Goal: Transaction & Acquisition: Obtain resource

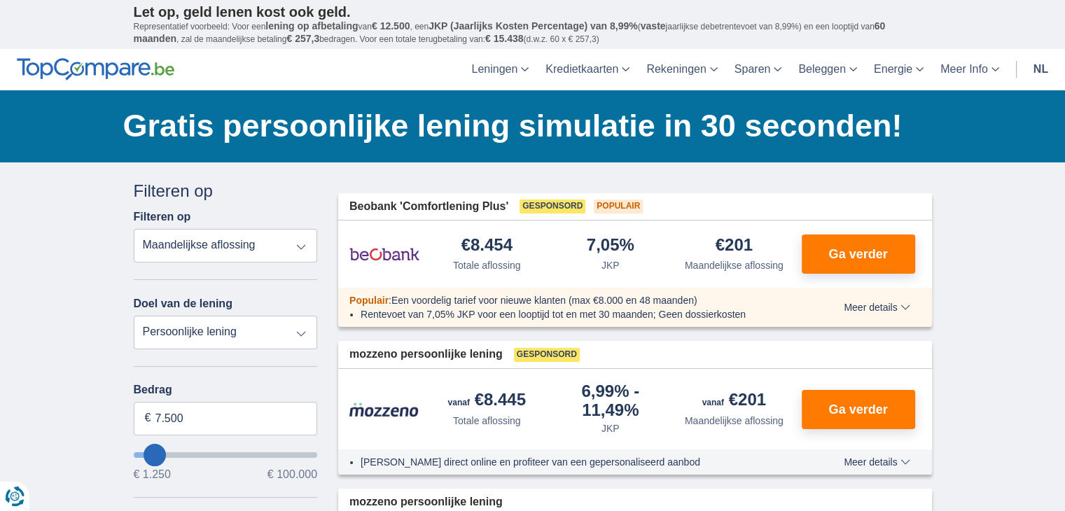
click at [244, 335] on select "Persoonlijke lening Auto Moto / fiets Mobilhome / caravan Renovatie Energie Sch…" at bounding box center [226, 333] width 184 height 34
select select "debtConsolidation"
click at [134, 316] on select "Persoonlijke lening Auto Moto / fiets Mobilhome / caravan Renovatie Energie Sch…" at bounding box center [226, 333] width 184 height 34
type input "10.000"
type input "10250"
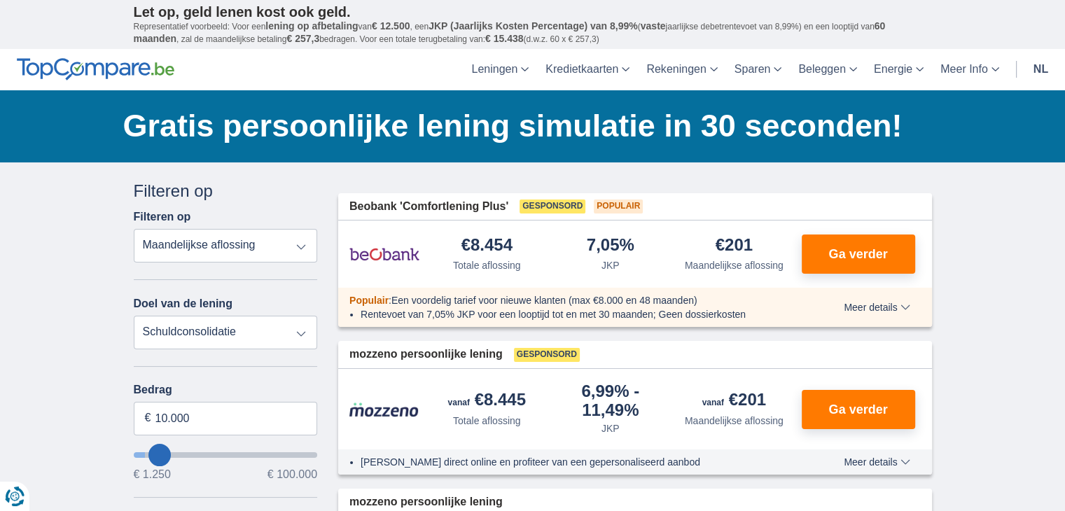
select select "48"
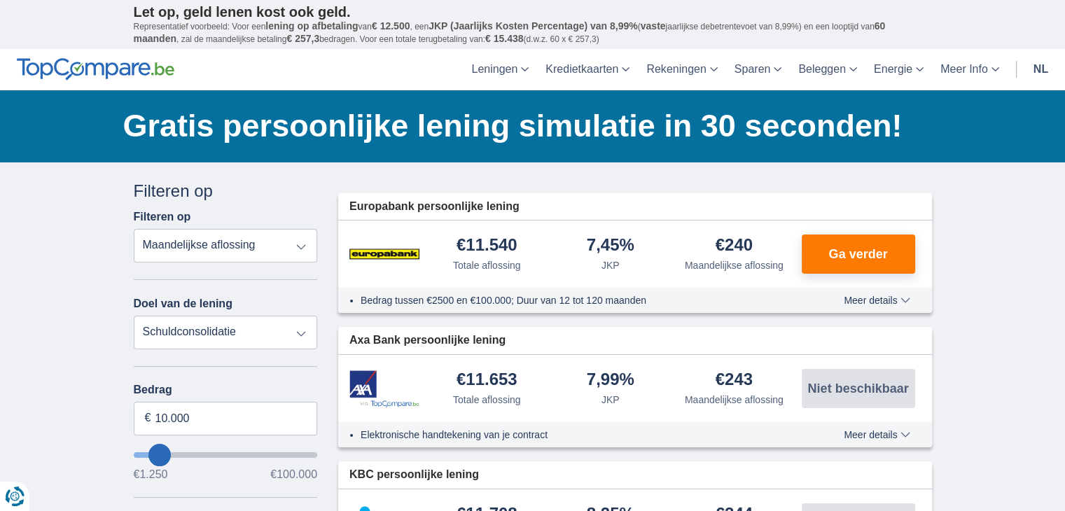
click at [212, 240] on select "Totale aflossing JKP Maandelijkse aflossing" at bounding box center [226, 246] width 184 height 34
click at [213, 253] on select "Totale aflossing JKP Maandelijkse aflossing" at bounding box center [226, 246] width 184 height 34
click at [241, 334] on select "Persoonlijke lening Auto Moto / fiets Mobilhome / caravan Renovatie Energie Sch…" at bounding box center [226, 333] width 184 height 34
select select "moto"
click at [134, 316] on select "Persoonlijke lening Auto Moto / fiets Mobilhome / caravan Renovatie Energie Sch…" at bounding box center [226, 333] width 184 height 34
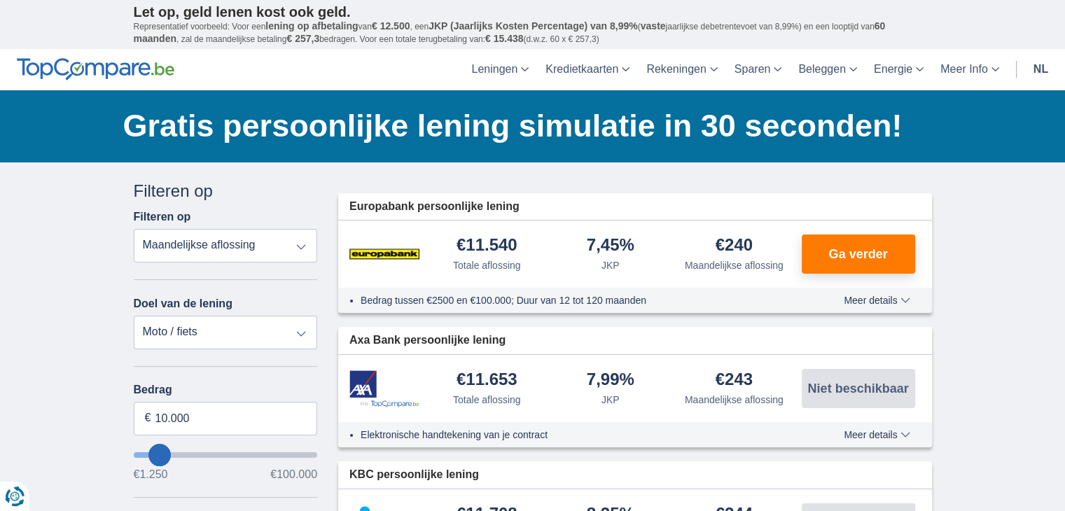
type input "15.000"
type input "15250"
select select "60"
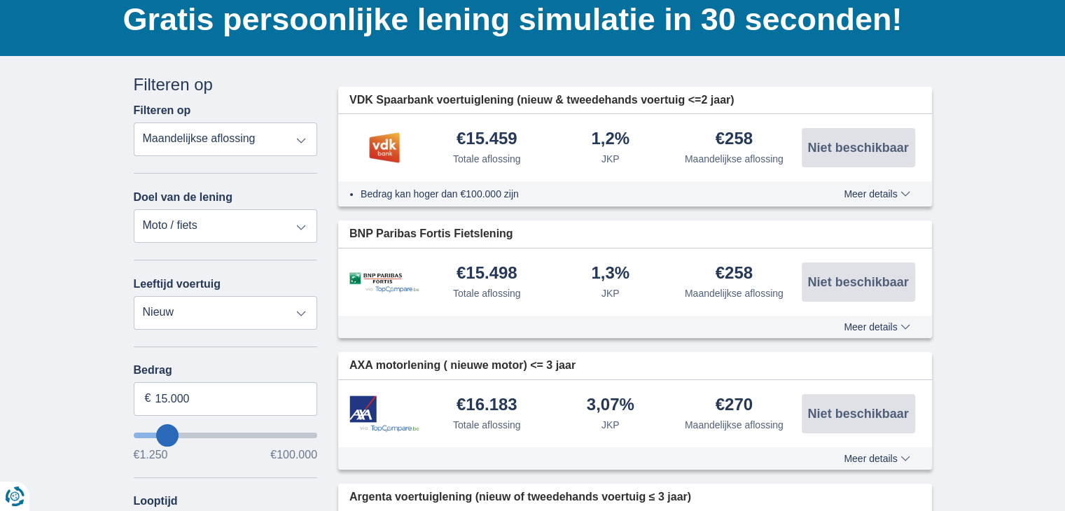
scroll to position [140, 0]
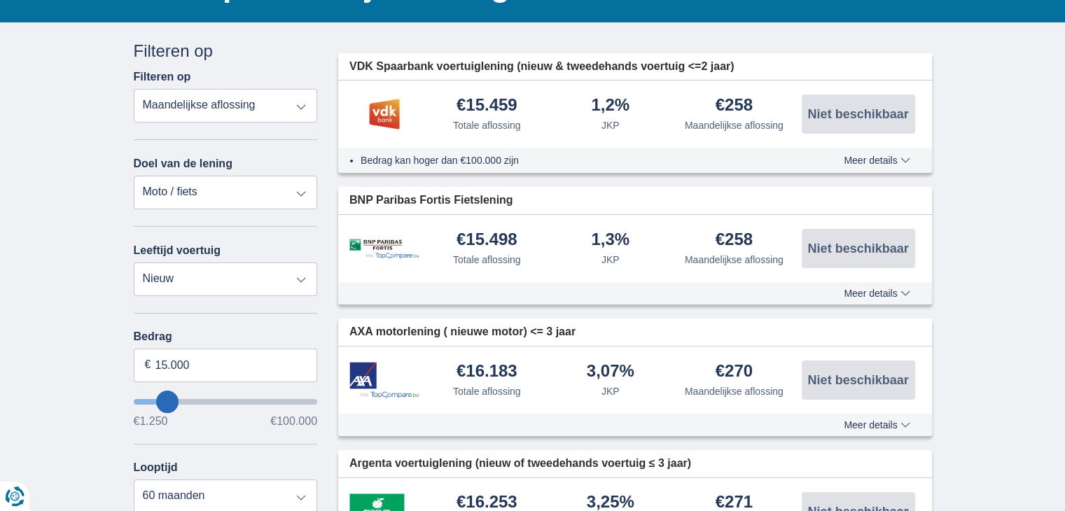
type input "10.250"
type input "10250"
type input "9.250"
type input "9250"
select select "48"
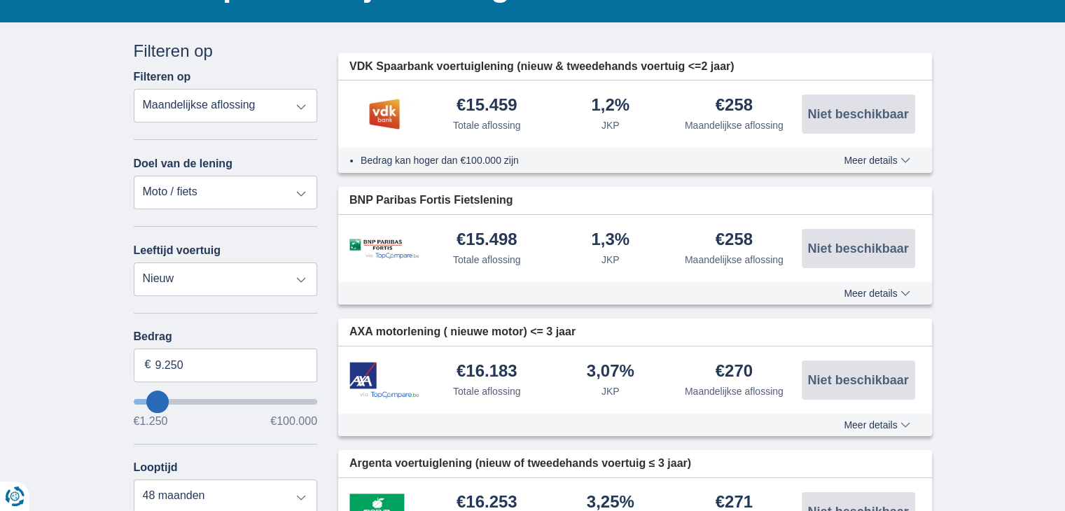
type input "9250"
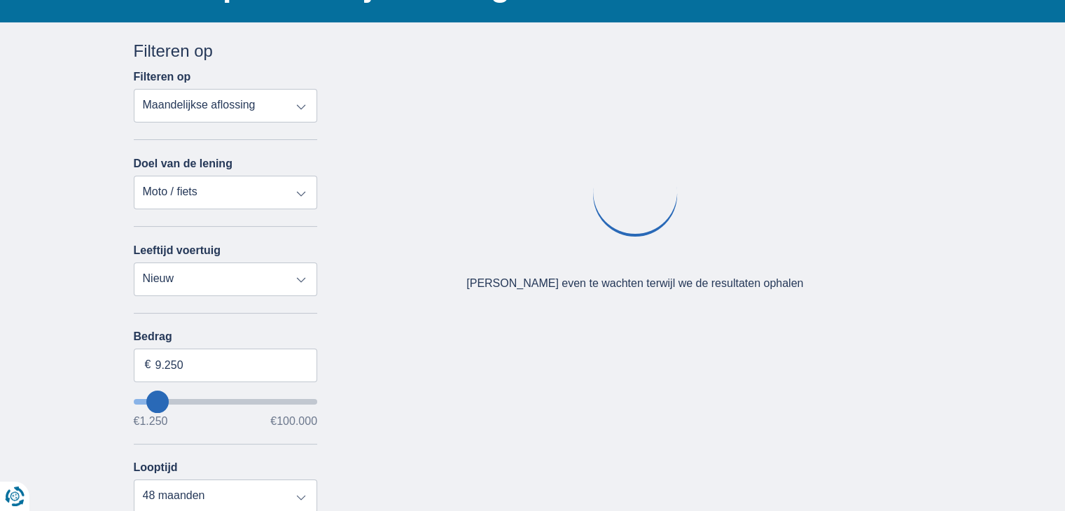
type input "8.250"
type input "8250"
type input "7.250"
type input "7250"
select select "42"
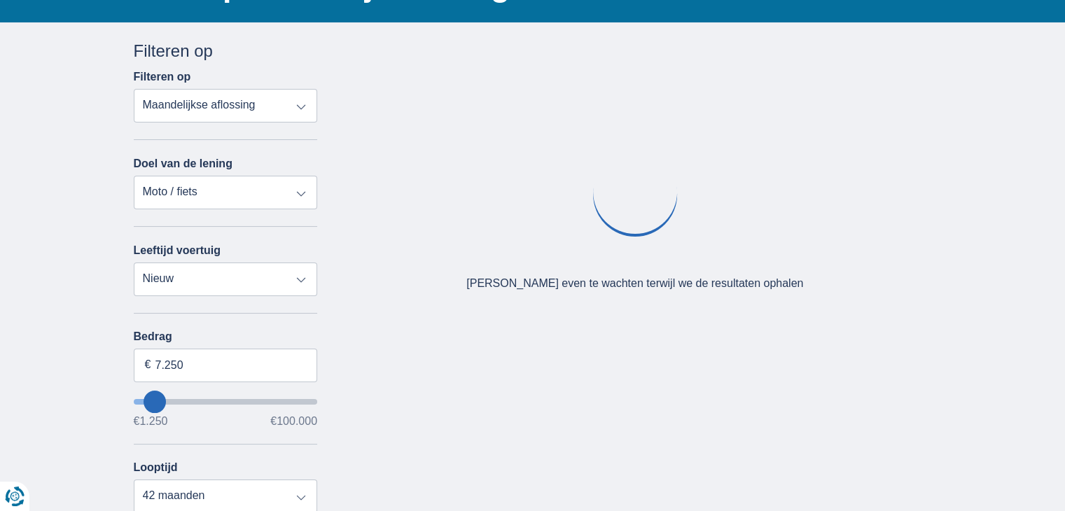
type input "6250"
drag, startPoint x: 191, startPoint y: 354, endPoint x: 77, endPoint y: 362, distance: 114.4
click at [77, 362] on div "× widget.non-eligible-application.title widget.non-eligible-application.text no…" at bounding box center [532, 423] width 1065 height 803
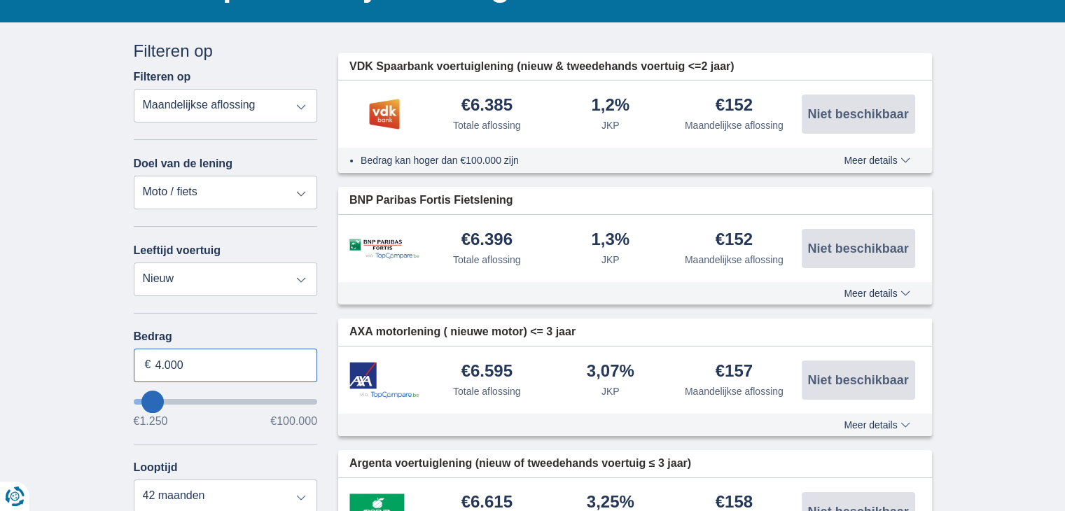
type input "4.000"
type input "4250"
select select "36"
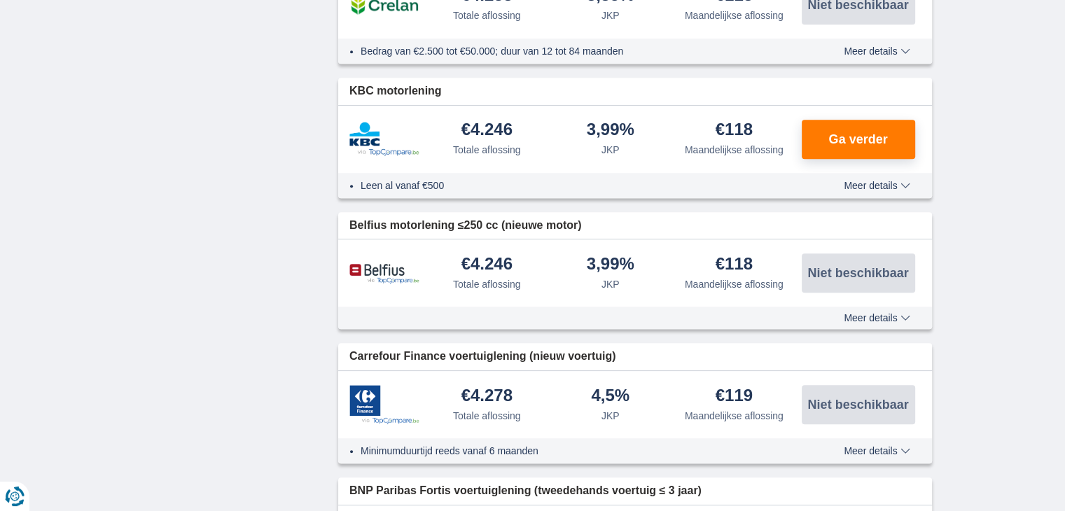
scroll to position [1120, 0]
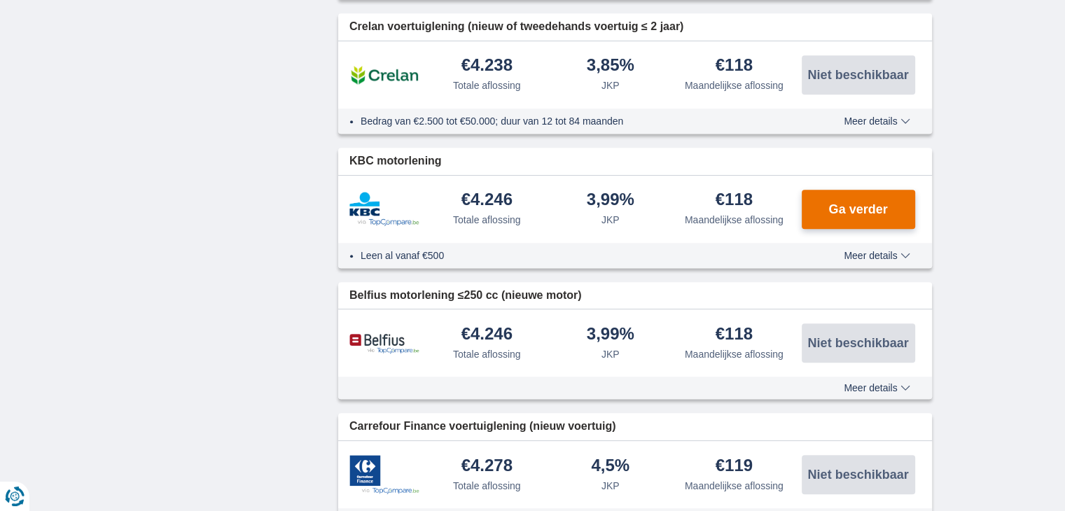
click at [840, 206] on span "Ga verder" at bounding box center [857, 209] width 59 height 13
